Goal: Task Accomplishment & Management: Use online tool/utility

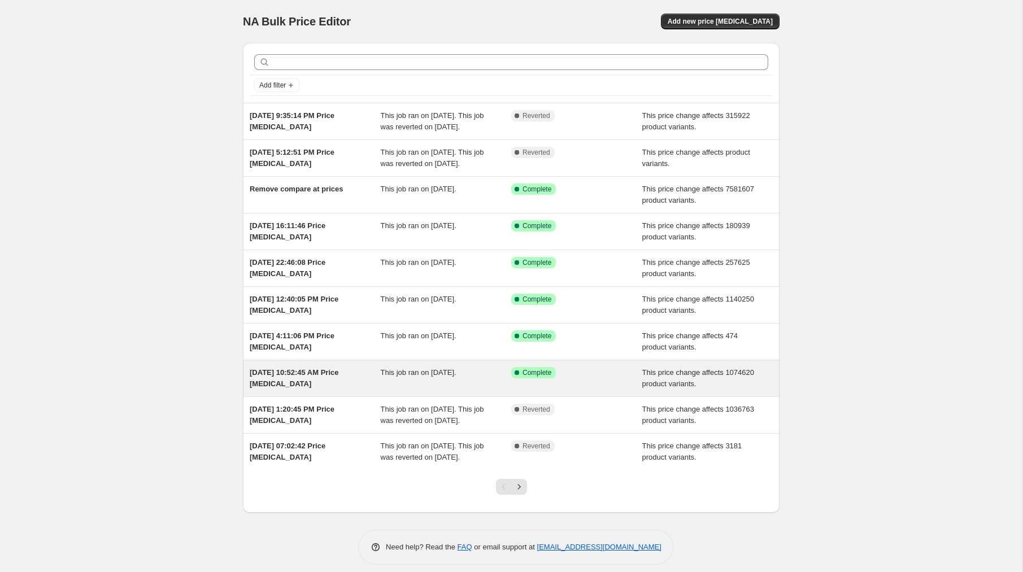
click at [337, 390] on div "Feb 17, 2025, 10:52:45 AM Price change job" at bounding box center [315, 378] width 131 height 23
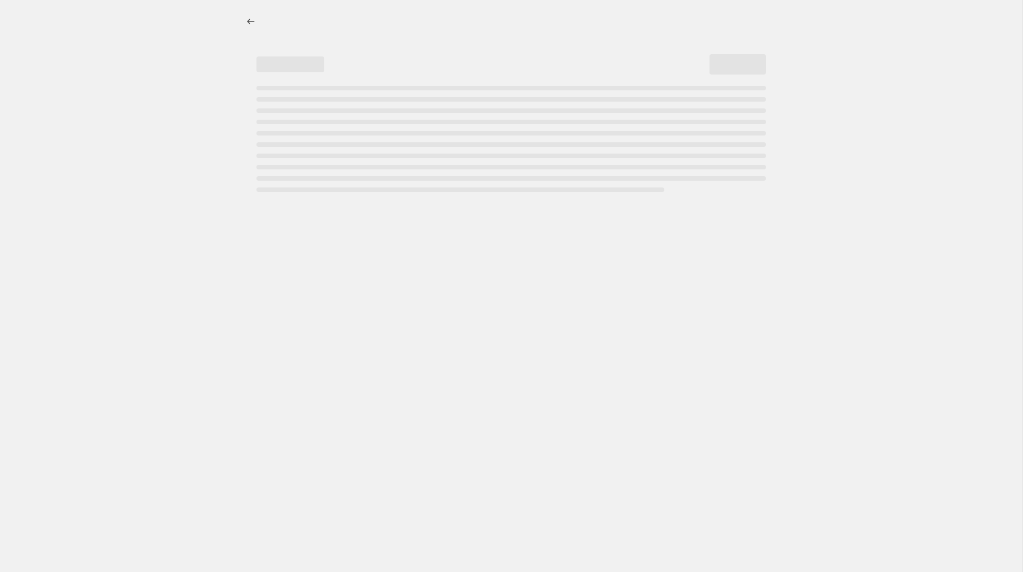
select select "no_change"
select select "pp"
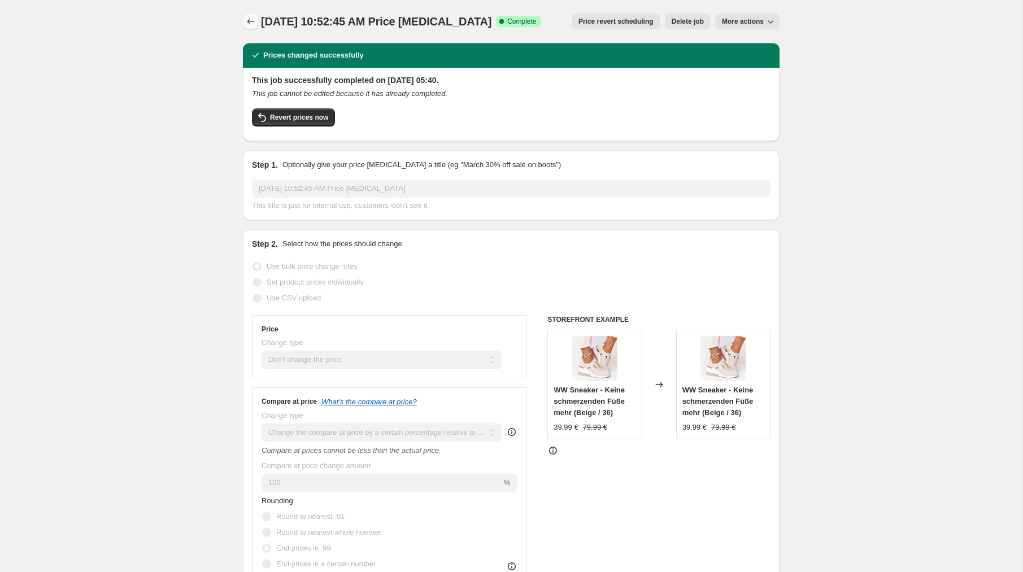
click at [252, 20] on icon "Price change jobs" at bounding box center [250, 21] width 11 height 11
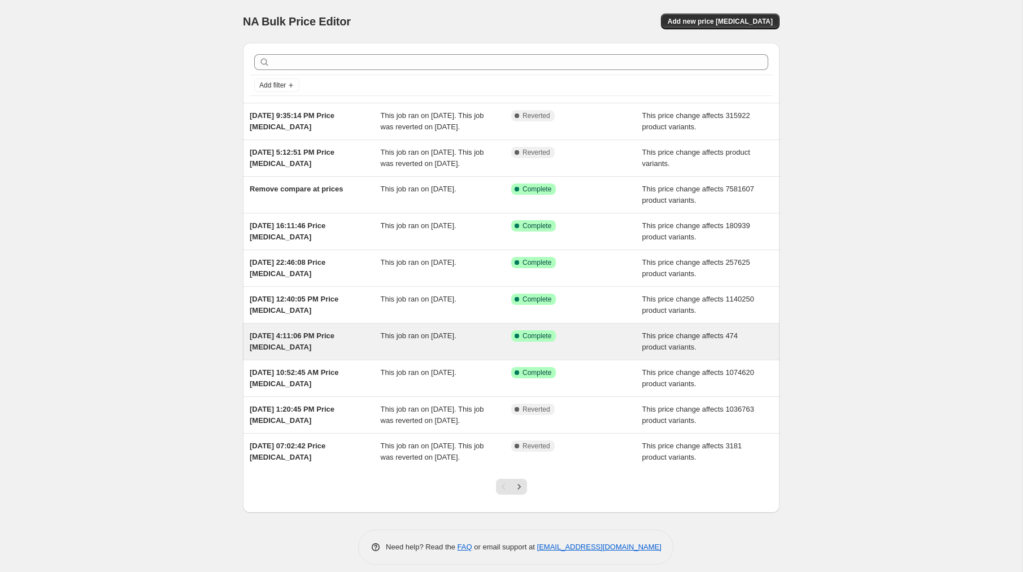
click at [324, 351] on span "Feb 20, 2025, 4:11:06 PM Price change job" at bounding box center [292, 342] width 85 height 20
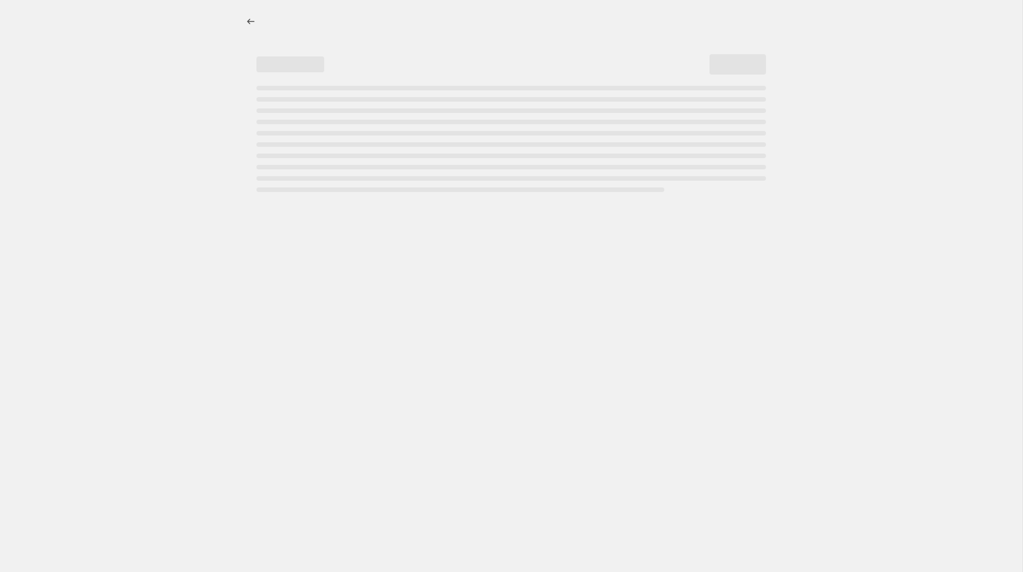
select select "no_change"
select select "pp"
select select "collection"
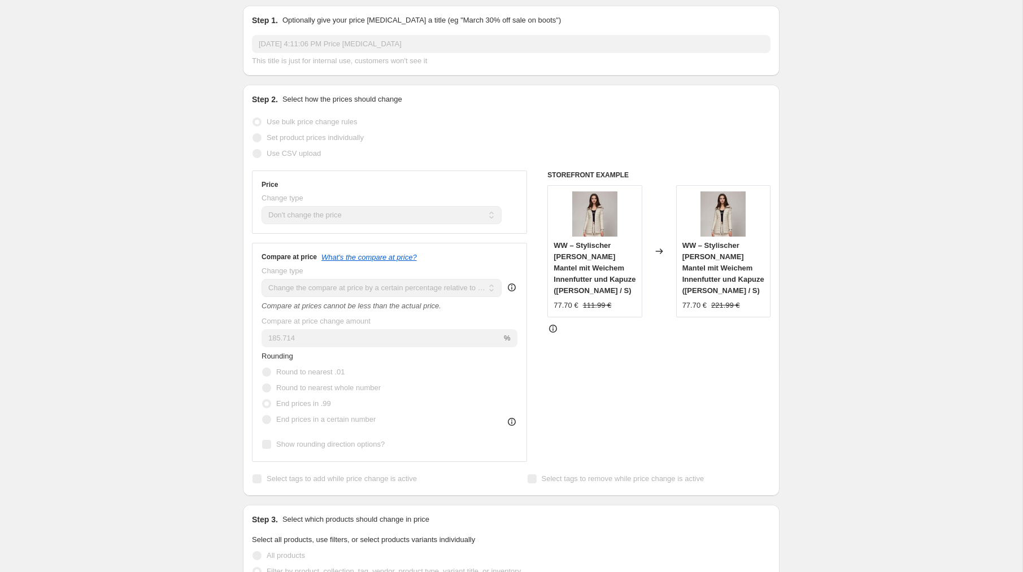
scroll to position [145, 0]
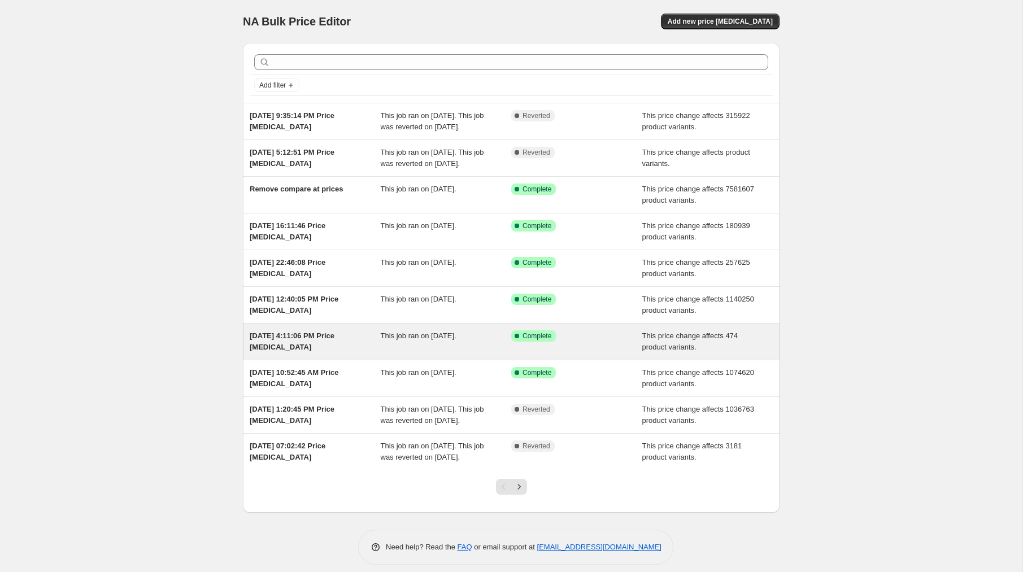
click at [337, 353] on div "Feb 20, 2025, 4:11:06 PM Price change job" at bounding box center [315, 341] width 131 height 23
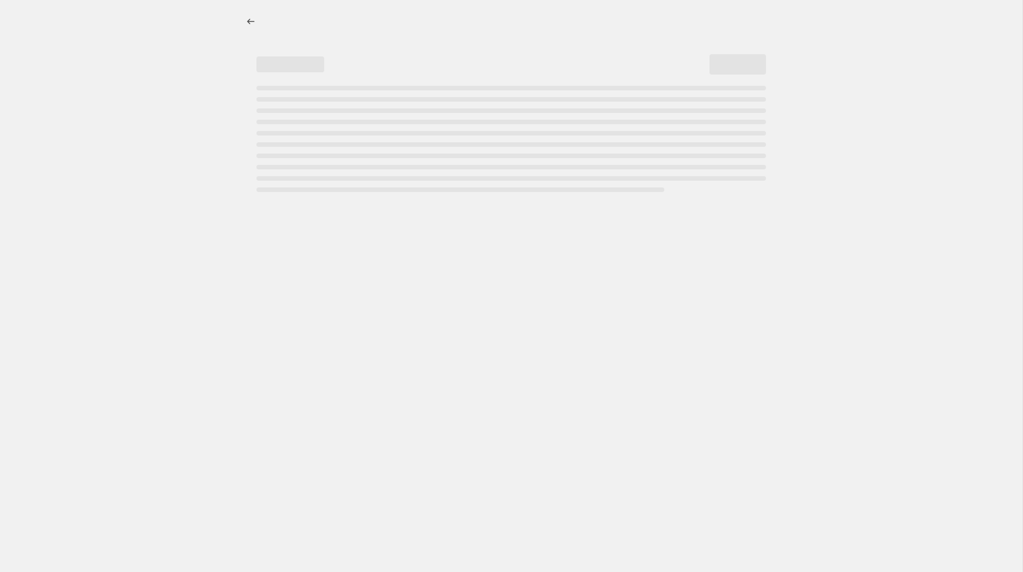
select select "no_change"
select select "pp"
select select "collection"
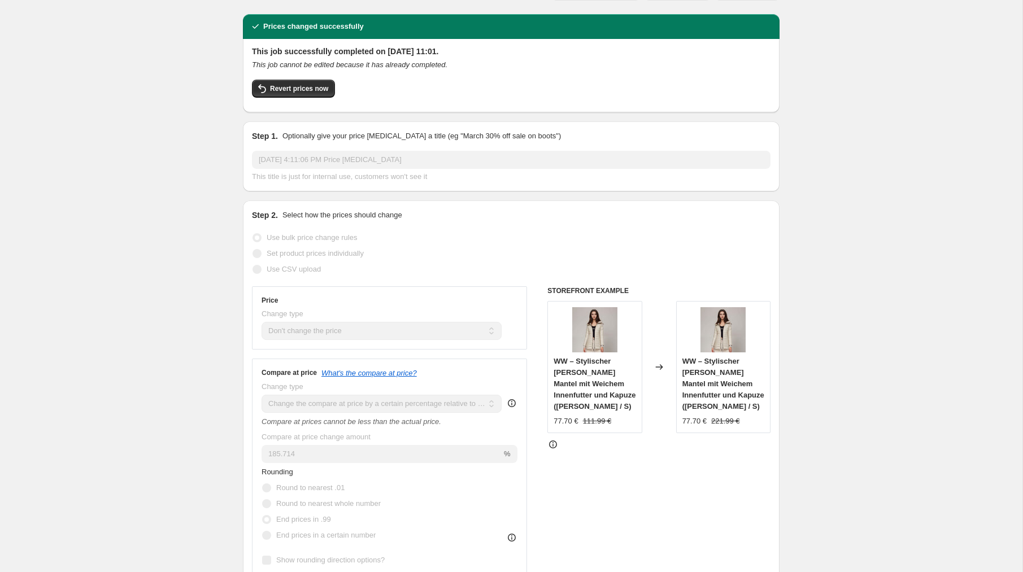
scroll to position [37, 0]
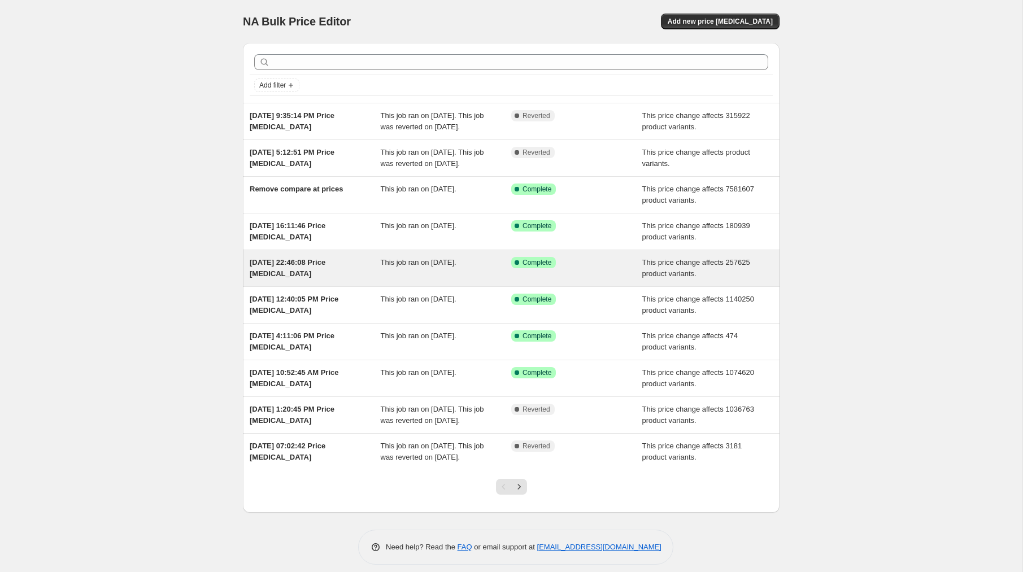
click at [325, 278] on span "18 Apr 2025, 22:46:08 Price change job" at bounding box center [288, 268] width 76 height 20
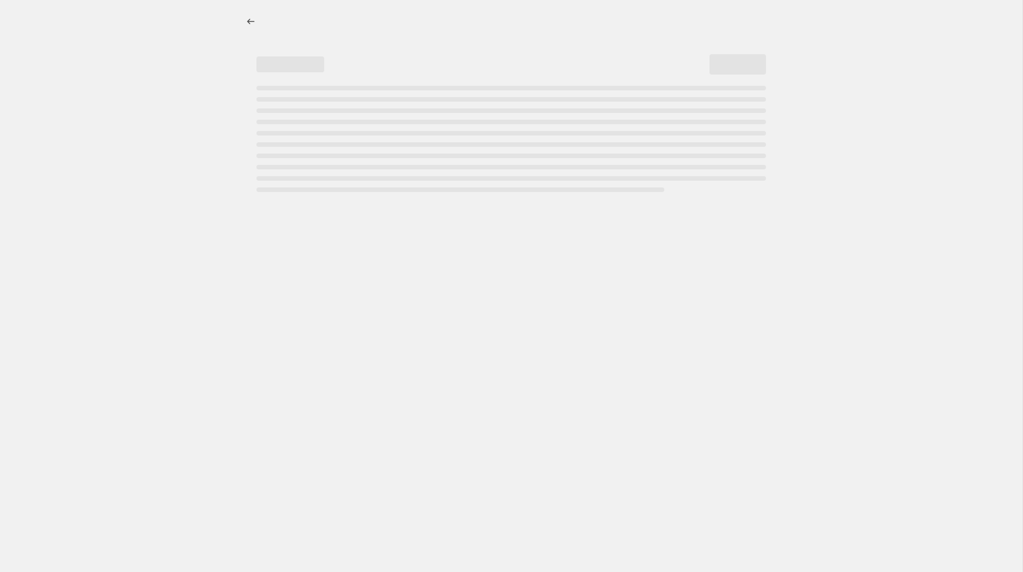
select select "no_change"
select select "pp"
select select "tag"
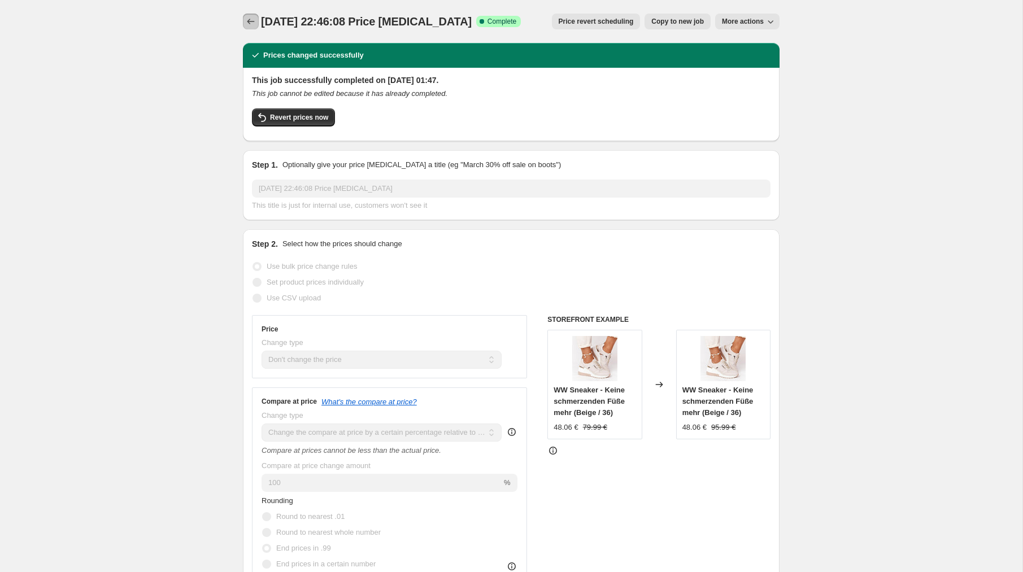
click at [251, 19] on icon "Price change jobs" at bounding box center [250, 21] width 11 height 11
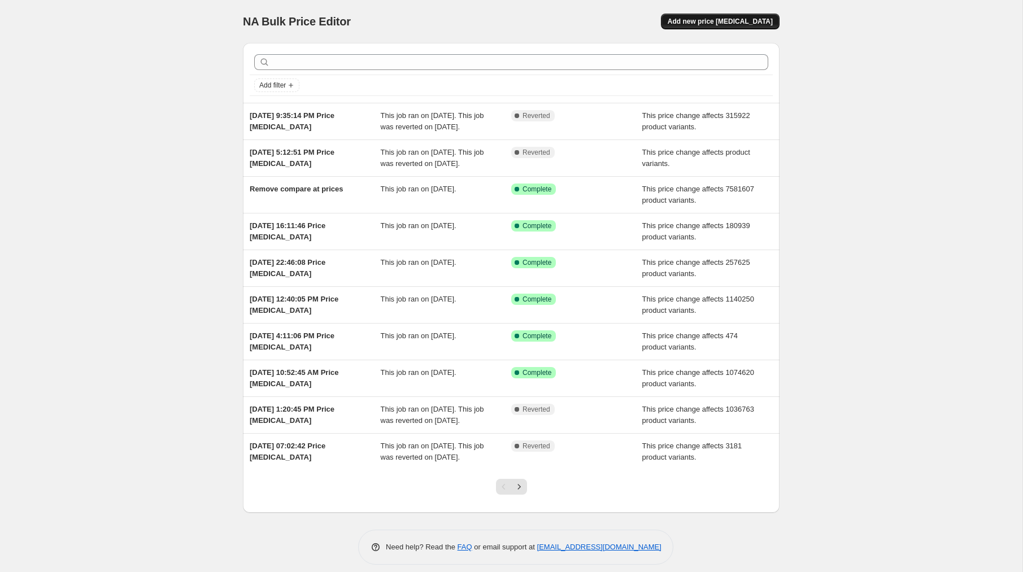
click at [749, 21] on span "Add new price change job" at bounding box center [720, 21] width 105 height 9
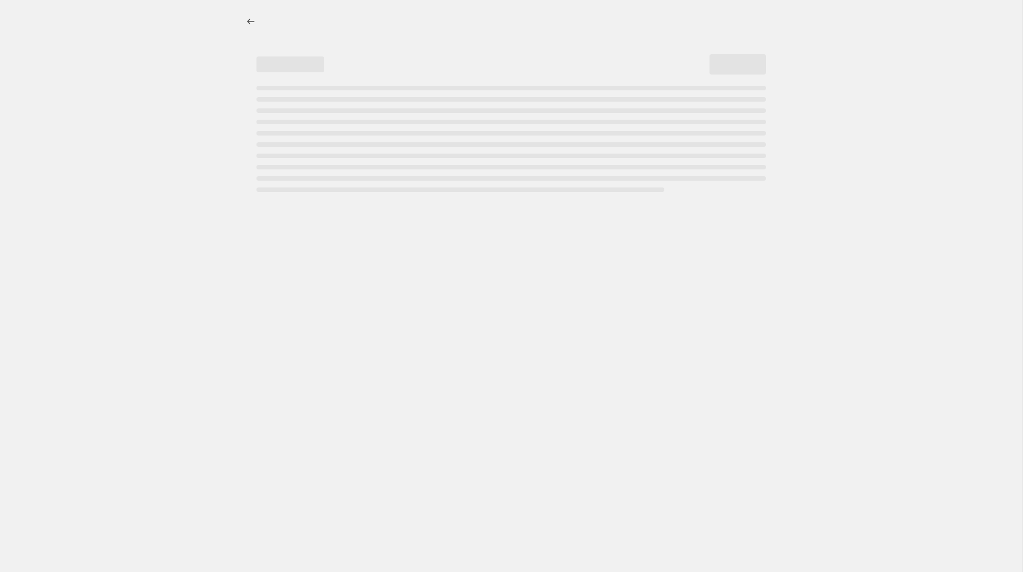
select select "percentage"
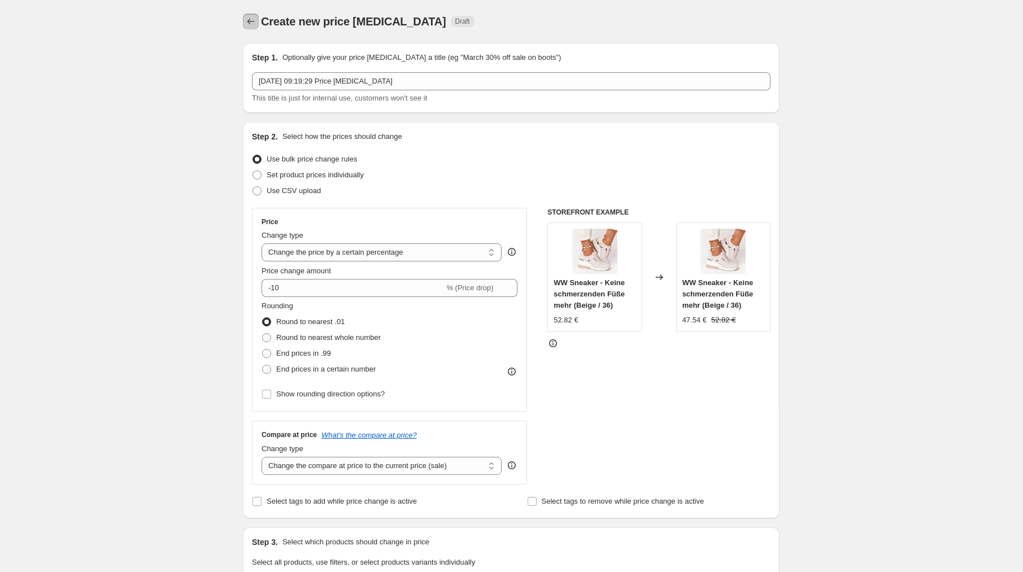
click at [254, 18] on icon "Price change jobs" at bounding box center [250, 21] width 11 height 11
